Goal: Information Seeking & Learning: Learn about a topic

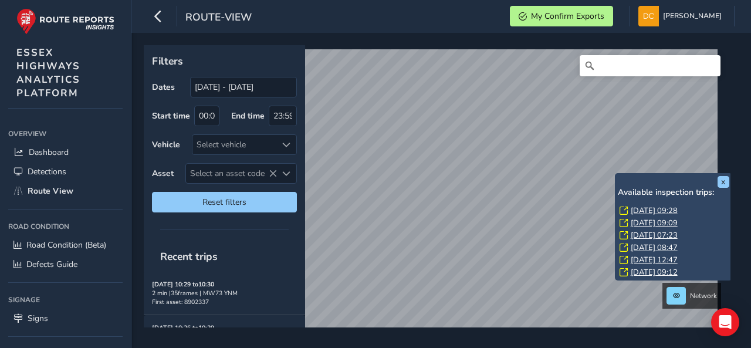
click at [634, 208] on link "[DATE] 09:28" at bounding box center [654, 210] width 47 height 11
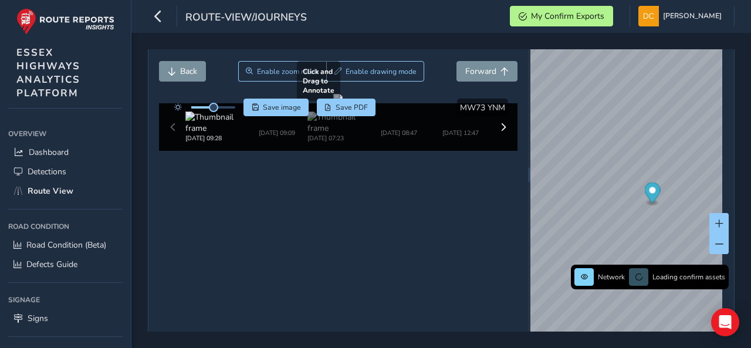
scroll to position [54, 0]
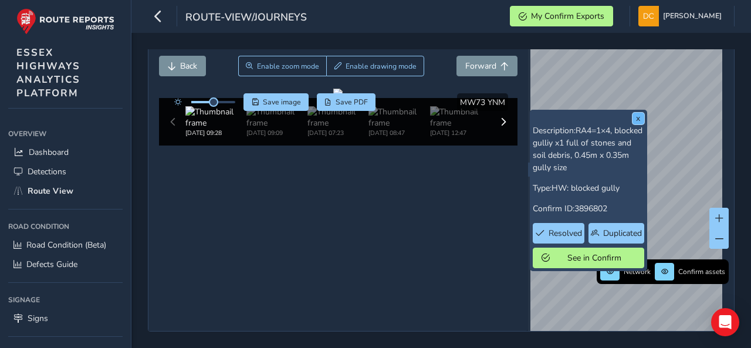
click at [635, 113] on button "x" at bounding box center [639, 119] width 12 height 12
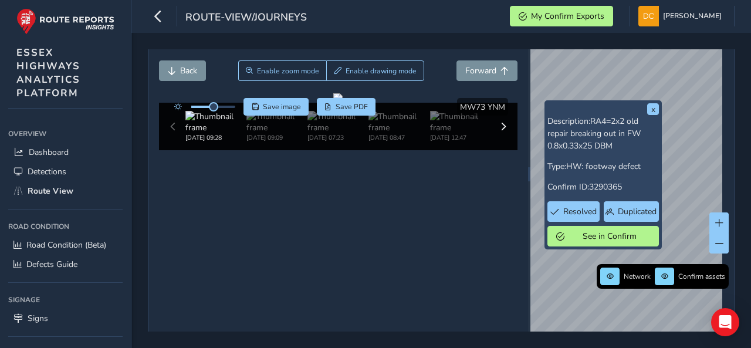
scroll to position [54, 0]
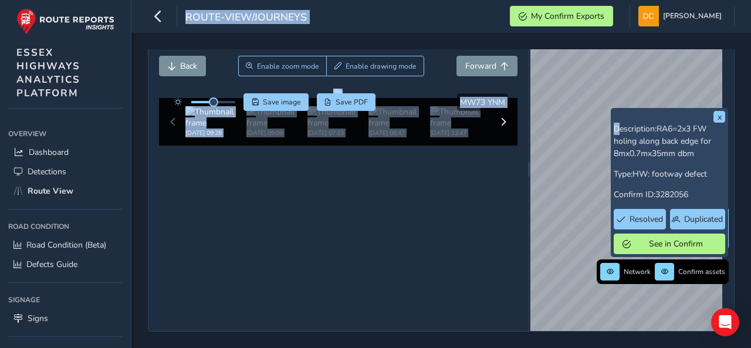
click at [591, 80] on div "x Description: RA6=2x3 FW holing along back edge for 8mx0.7mx35mm dbm Type: HW:…" at bounding box center [633, 169] width 204 height 323
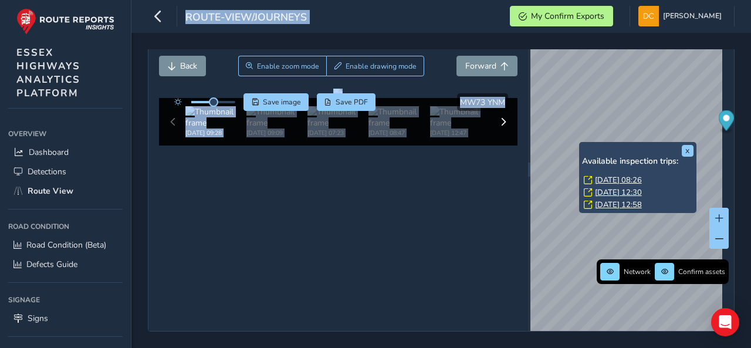
click at [609, 175] on link "[DATE] 08:26" at bounding box center [618, 180] width 47 height 11
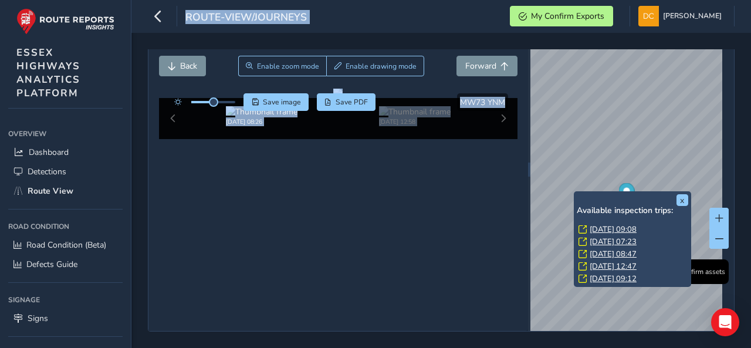
click at [593, 224] on link "[DATE] 09:08" at bounding box center [613, 229] width 47 height 11
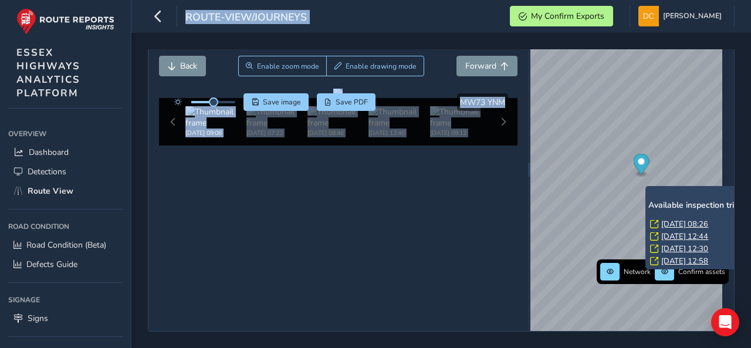
click at [668, 219] on link "[DATE] 08:26" at bounding box center [685, 224] width 47 height 11
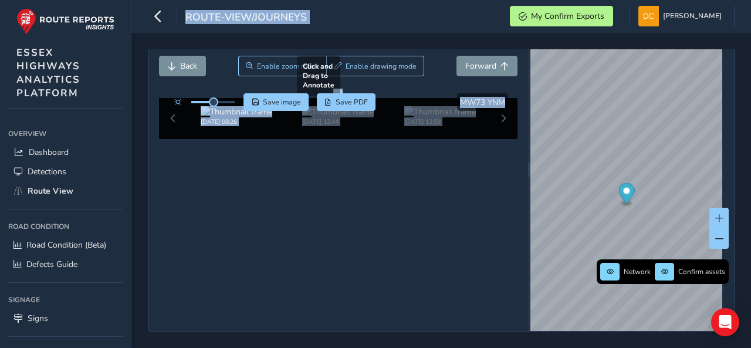
scroll to position [62, 0]
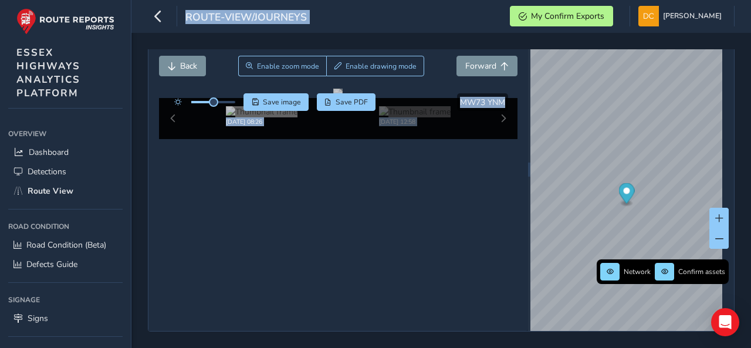
scroll to position [69, 0]
click at [710, 228] on button at bounding box center [719, 238] width 19 height 21
click at [716, 235] on span at bounding box center [720, 239] width 8 height 8
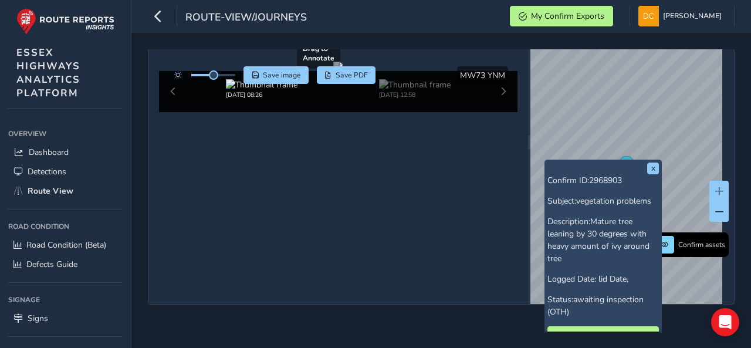
click at [343, 71] on div at bounding box center [337, 66] width 9 height 9
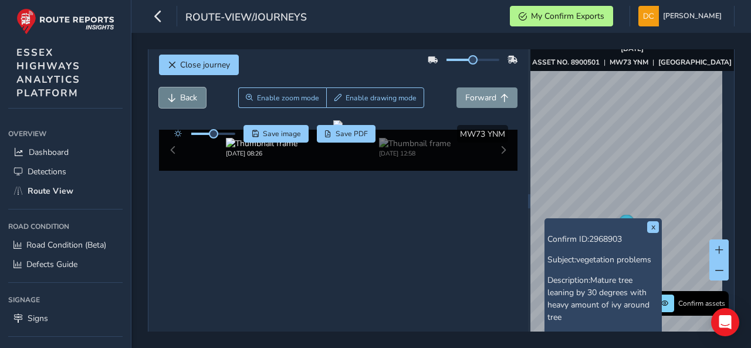
click at [190, 89] on button "Back" at bounding box center [182, 97] width 47 height 21
click at [191, 90] on button "Back" at bounding box center [182, 97] width 47 height 21
click at [650, 228] on button "x" at bounding box center [653, 227] width 12 height 12
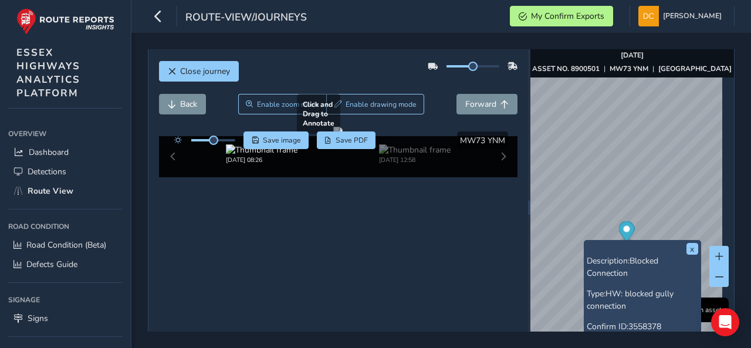
scroll to position [0, 0]
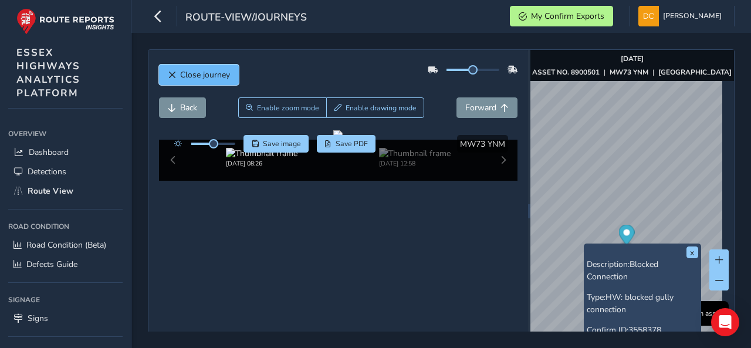
click at [203, 80] on button "Close journey" at bounding box center [199, 75] width 80 height 21
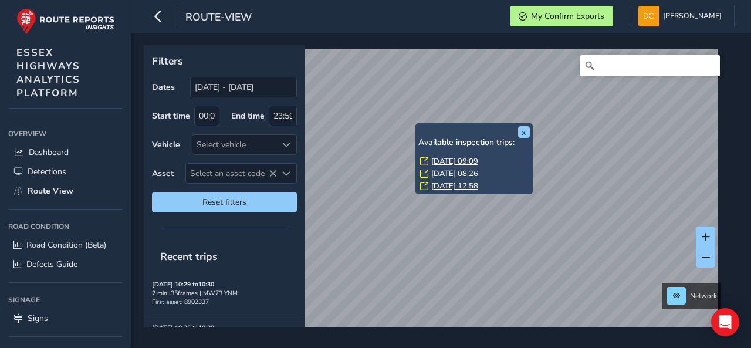
click at [465, 158] on link "[DATE] 09:09" at bounding box center [454, 161] width 47 height 11
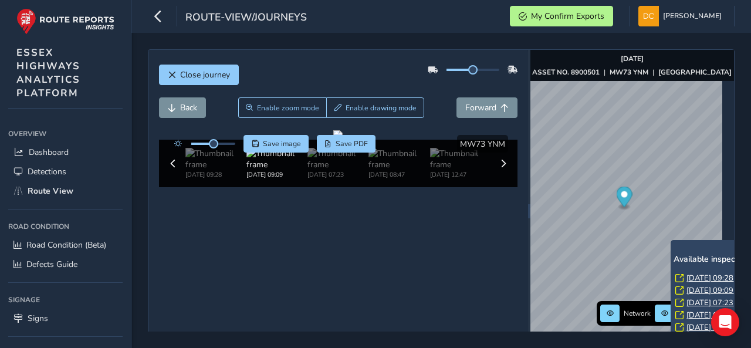
click at [692, 287] on link "[DATE] 09:09" at bounding box center [710, 290] width 47 height 11
click at [695, 303] on link "[DATE] 07:23" at bounding box center [710, 303] width 47 height 11
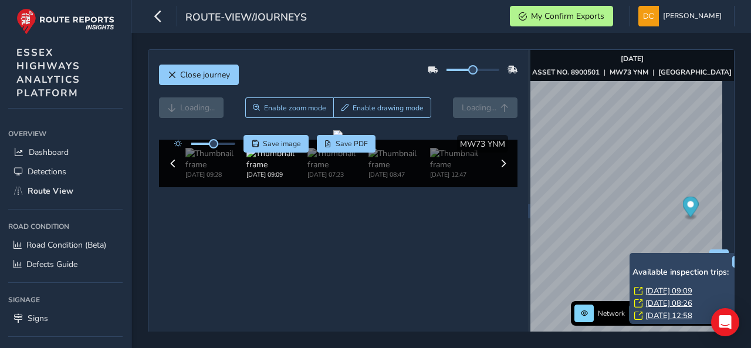
click at [670, 289] on link "[DATE] 09:09" at bounding box center [669, 291] width 47 height 11
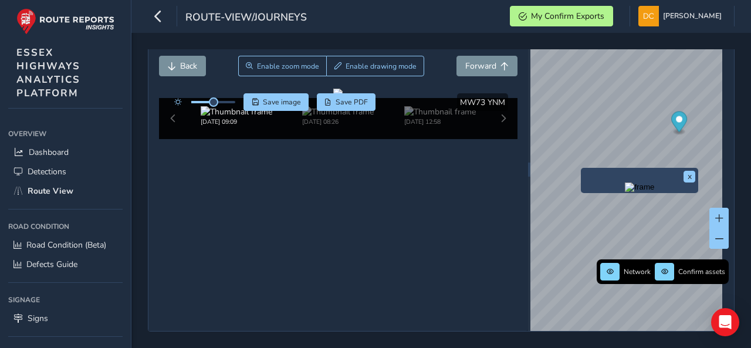
scroll to position [69, 0]
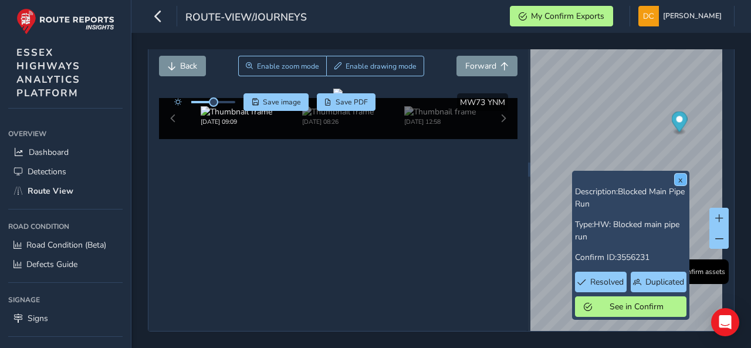
click at [681, 174] on button "x" at bounding box center [681, 180] width 12 height 12
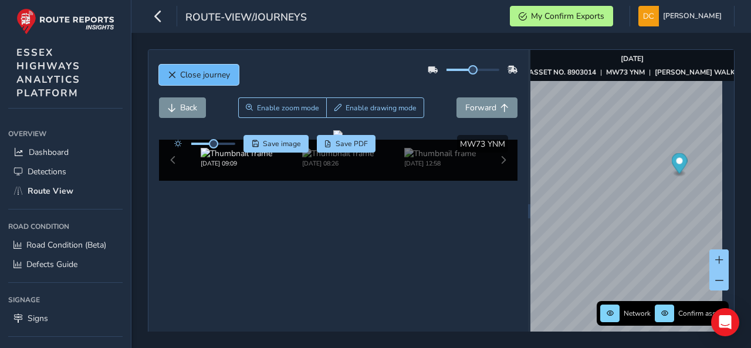
click at [213, 76] on span "Close journey" at bounding box center [205, 74] width 50 height 11
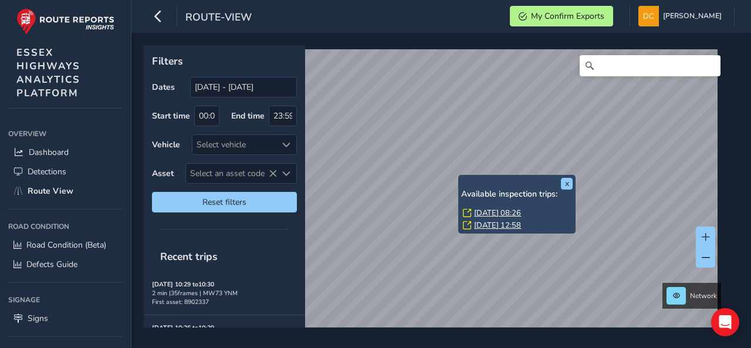
click at [494, 211] on link "[DATE] 08:26" at bounding box center [497, 213] width 47 height 11
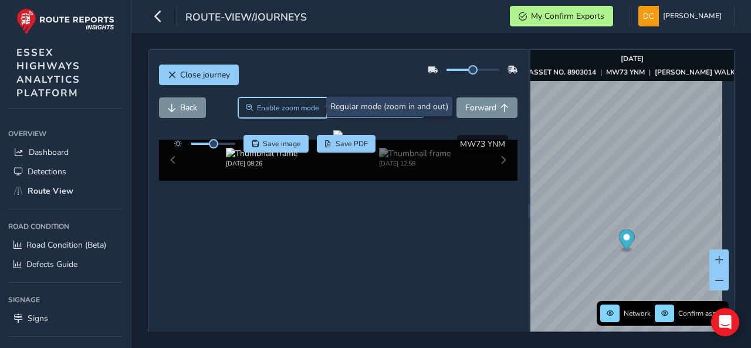
drag, startPoint x: 275, startPoint y: 104, endPoint x: 253, endPoint y: 203, distance: 101.6
click at [274, 104] on span "Enable zoom mode" at bounding box center [288, 107] width 62 height 9
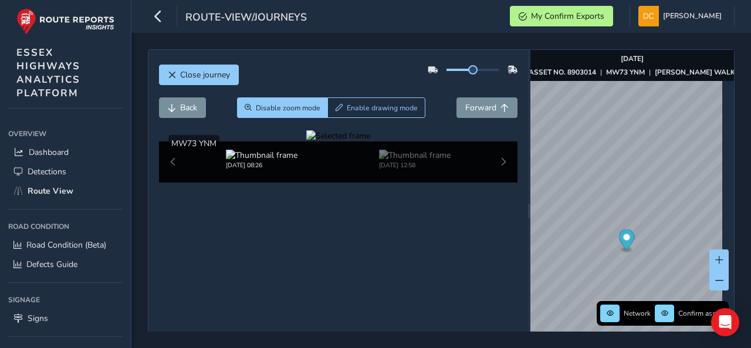
click at [306, 141] on div at bounding box center [338, 135] width 64 height 11
drag, startPoint x: 232, startPoint y: 223, endPoint x: 328, endPoint y: 230, distance: 95.3
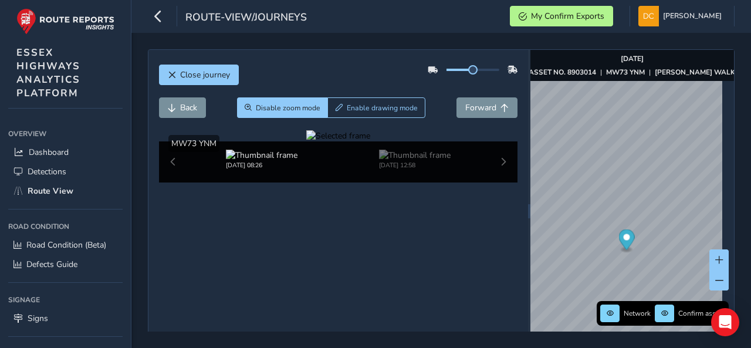
click at [328, 141] on div at bounding box center [338, 135] width 64 height 11
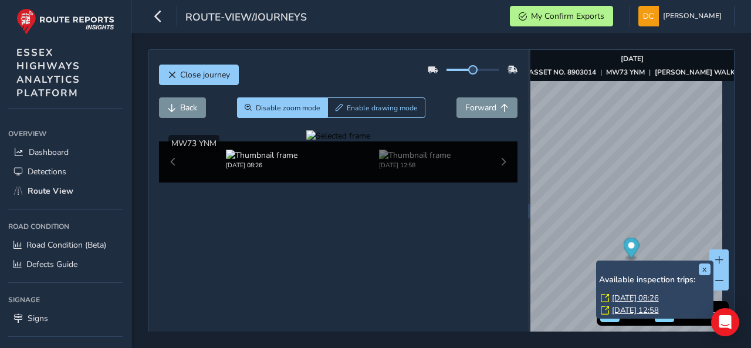
click at [629, 307] on link "[DATE] 12:58" at bounding box center [635, 310] width 47 height 11
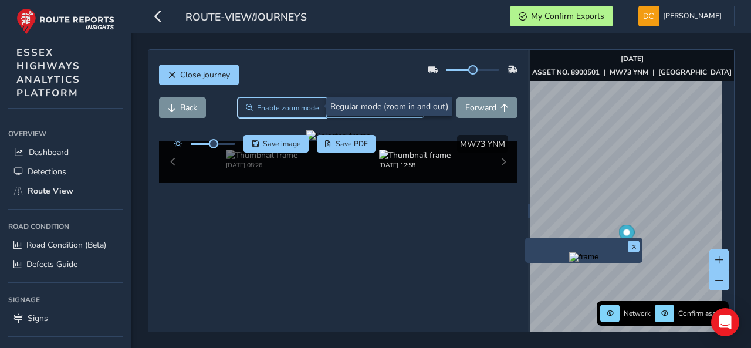
click at [270, 99] on button "Enable zoom mode" at bounding box center [282, 107] width 89 height 21
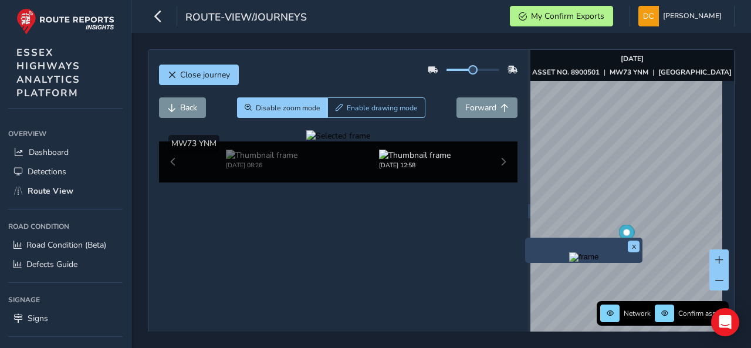
click at [306, 141] on div at bounding box center [338, 135] width 64 height 11
click at [261, 242] on img at bounding box center [765, 176] width 1691 height 951
